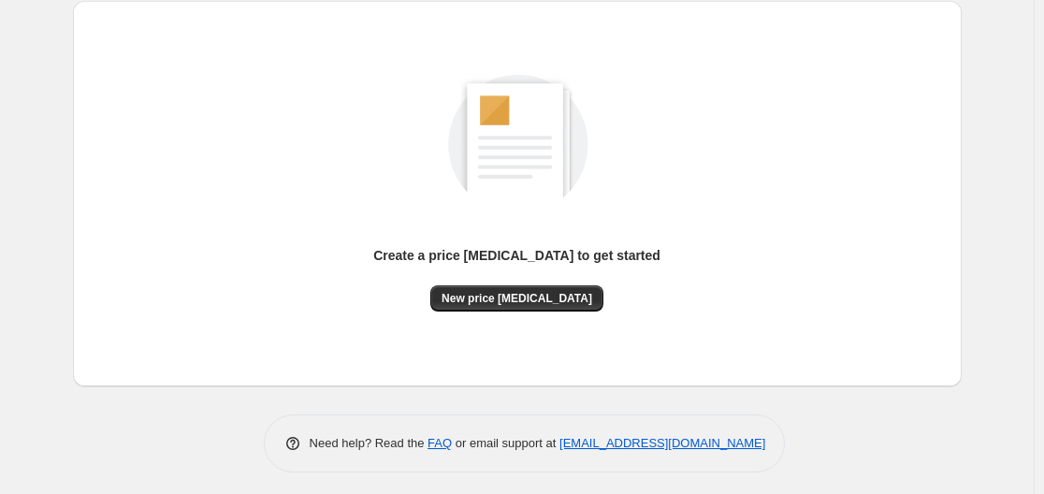
scroll to position [207, 0]
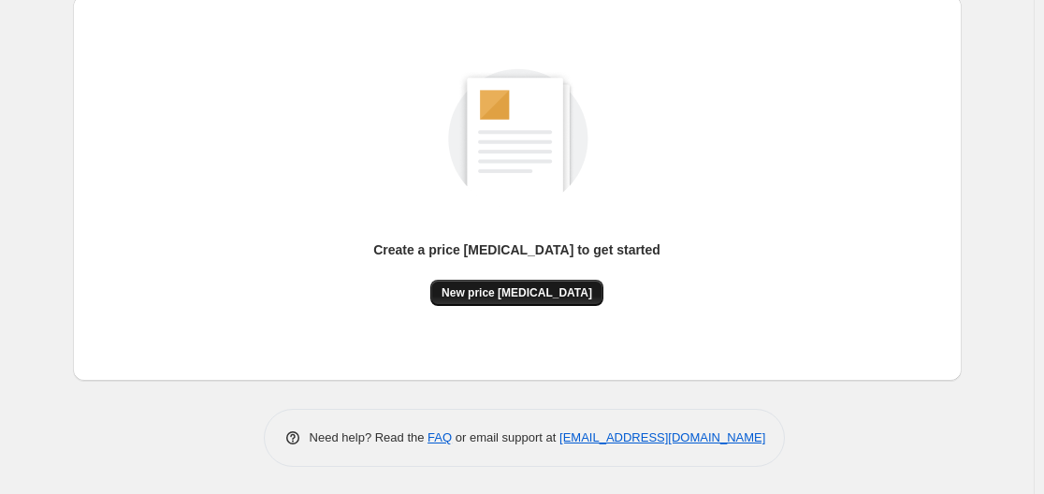
click at [571, 296] on span "New price [MEDICAL_DATA]" at bounding box center [516, 292] width 151 height 15
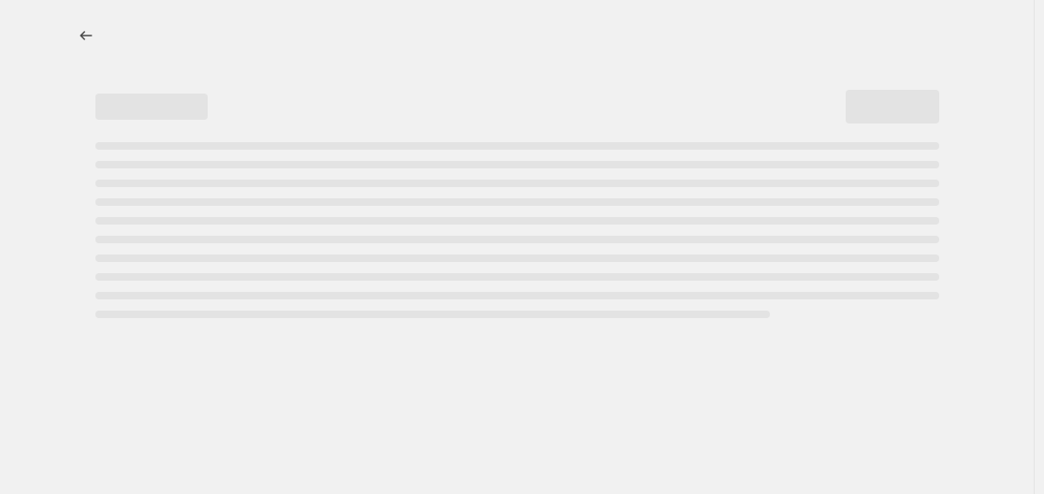
select select "percentage"
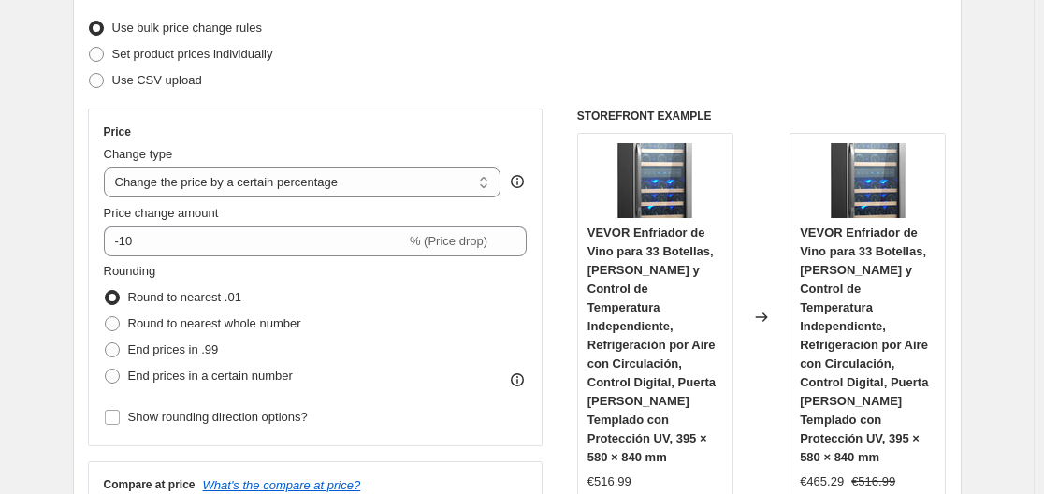
scroll to position [281, 0]
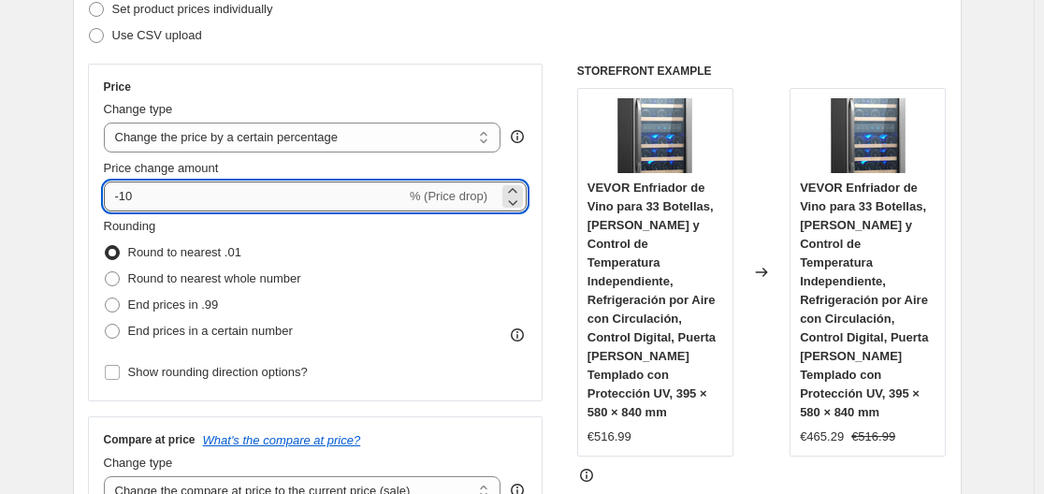
click at [290, 208] on input "-10" at bounding box center [255, 196] width 302 height 30
type input "-1"
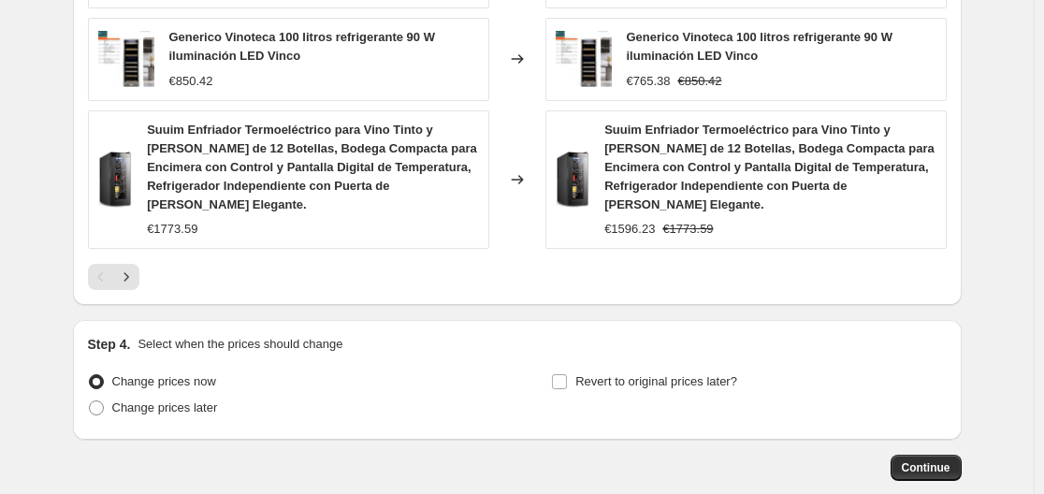
scroll to position [1556, 0]
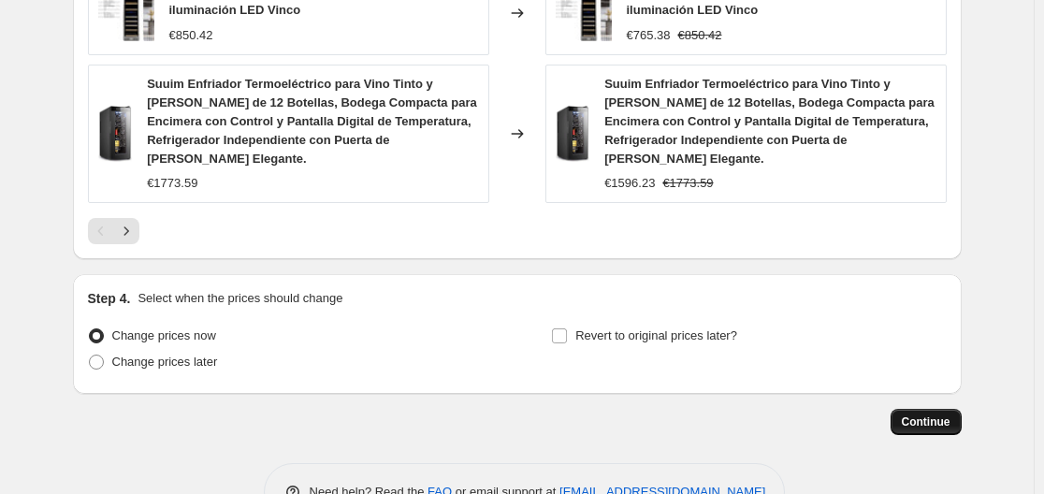
type input "-30"
click at [934, 414] on span "Continue" at bounding box center [926, 421] width 49 height 15
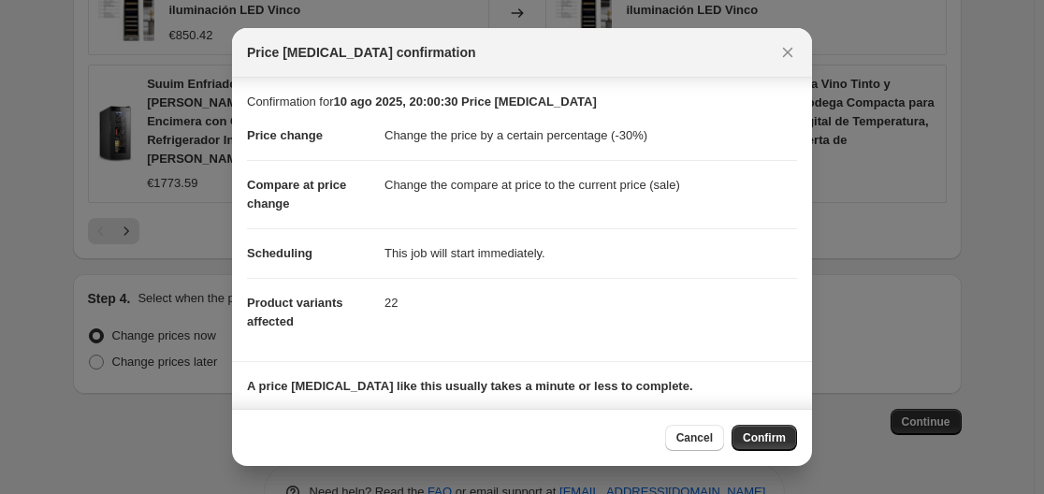
scroll to position [121, 0]
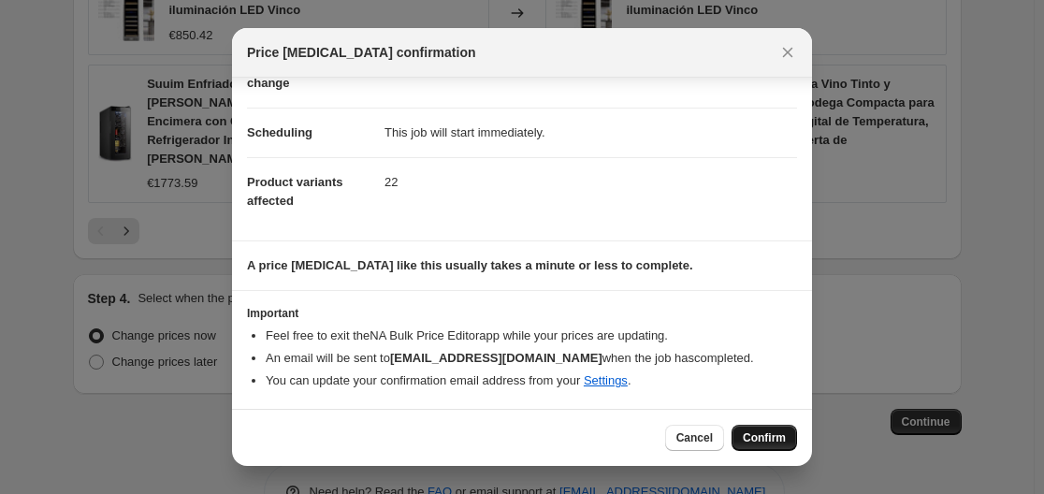
click at [767, 440] on span "Confirm" at bounding box center [764, 437] width 43 height 15
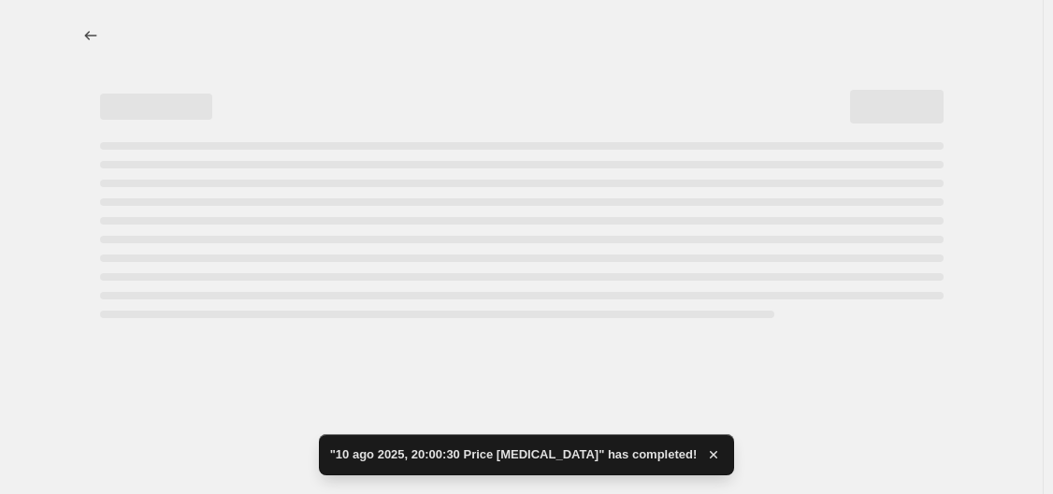
select select "percentage"
